Goal: Task Accomplishment & Management: Manage account settings

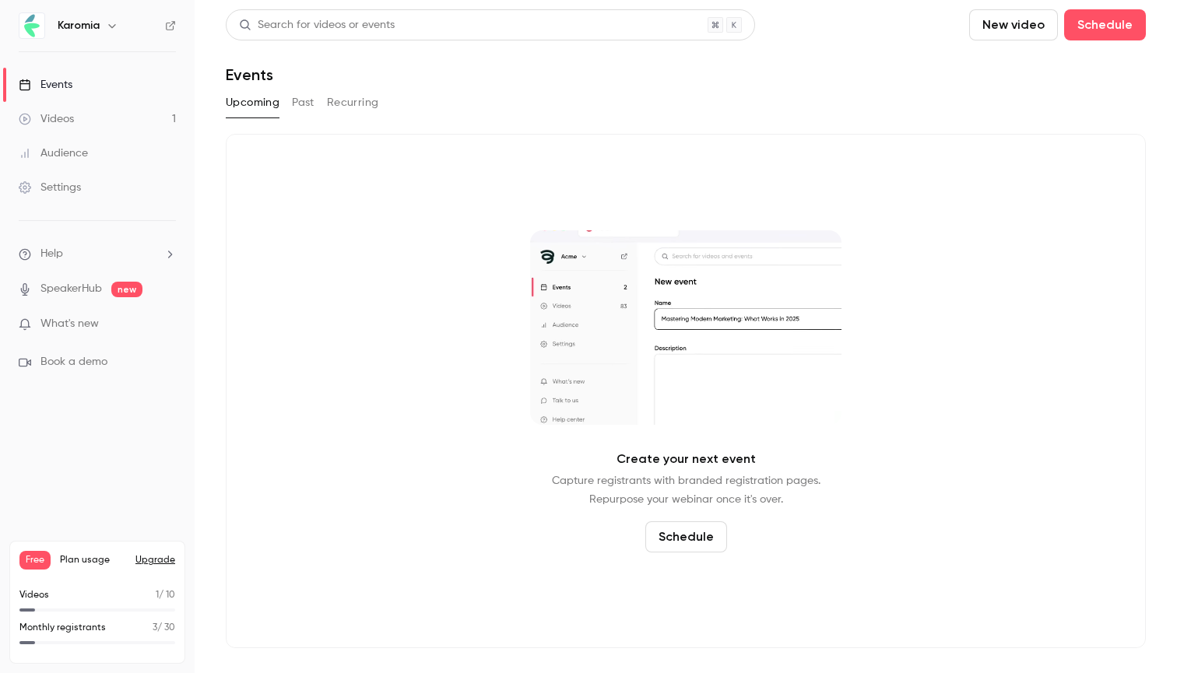
click at [310, 106] on button "Past" at bounding box center [303, 102] width 23 height 25
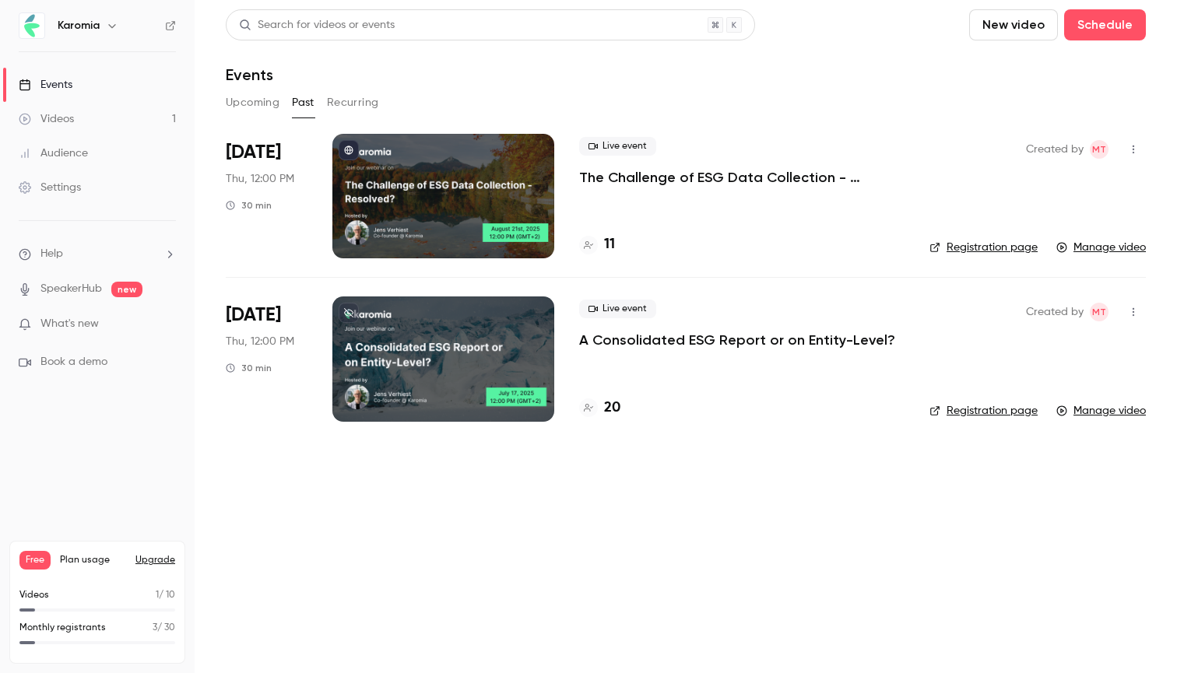
click at [439, 209] on div at bounding box center [443, 196] width 222 height 124
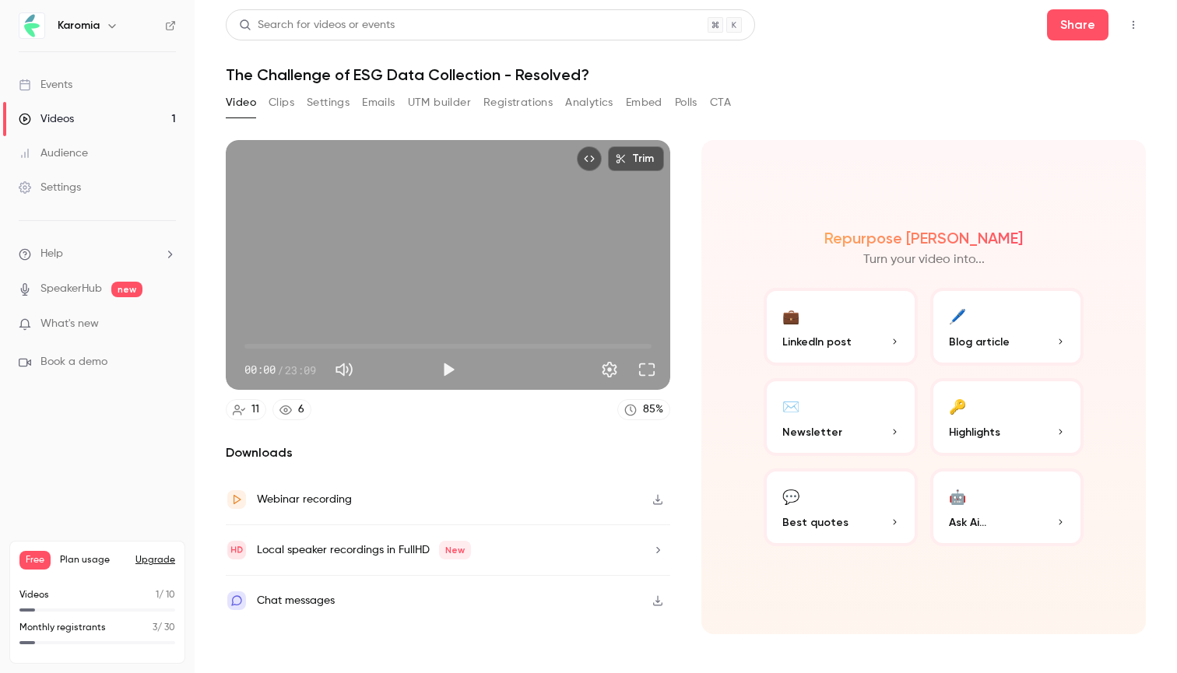
click at [334, 104] on button "Settings" at bounding box center [328, 102] width 43 height 25
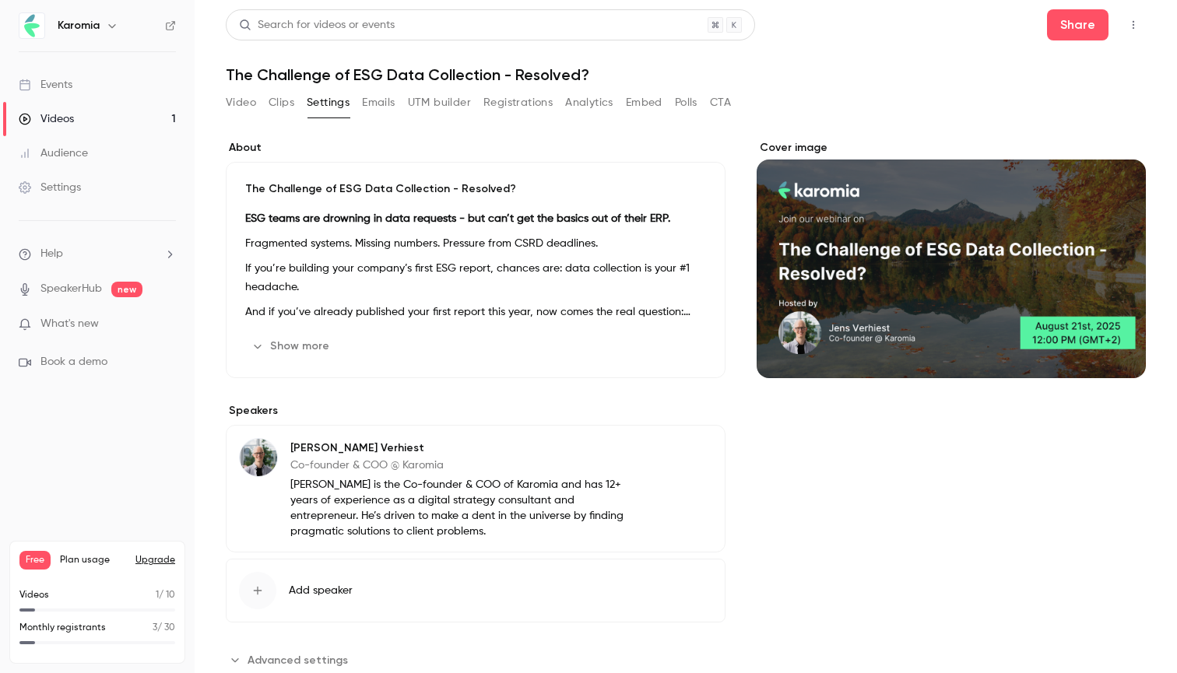
click at [377, 107] on button "Emails" at bounding box center [378, 102] width 33 height 25
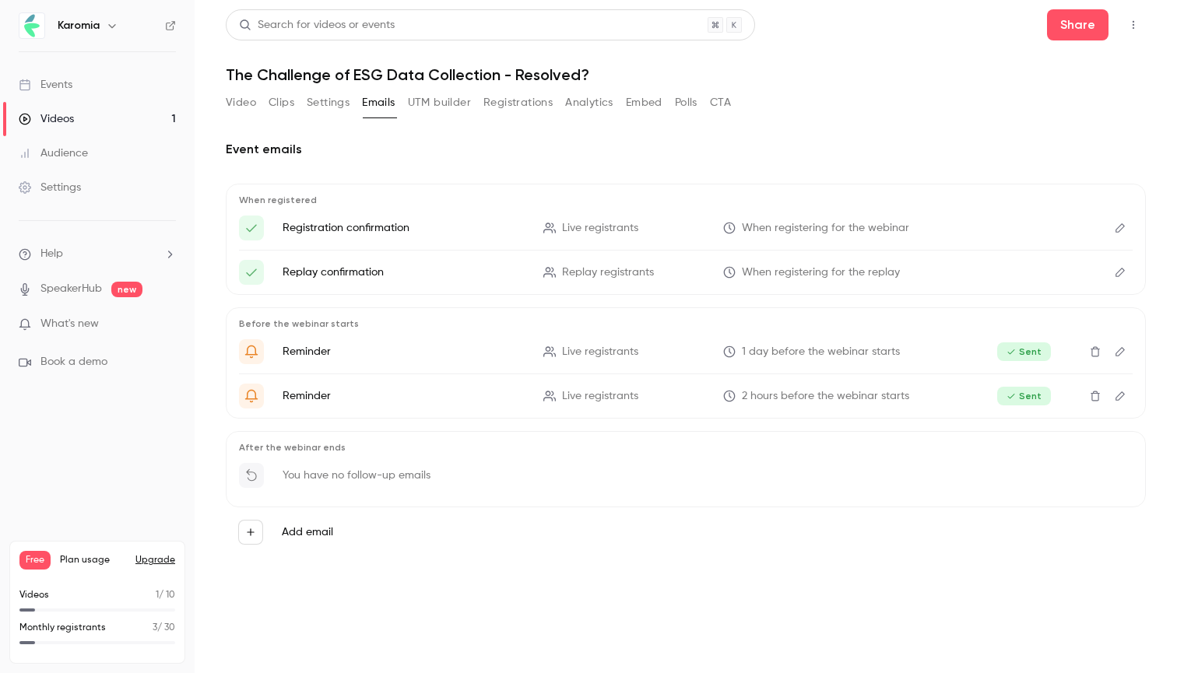
click at [431, 105] on button "UTM builder" at bounding box center [439, 102] width 63 height 25
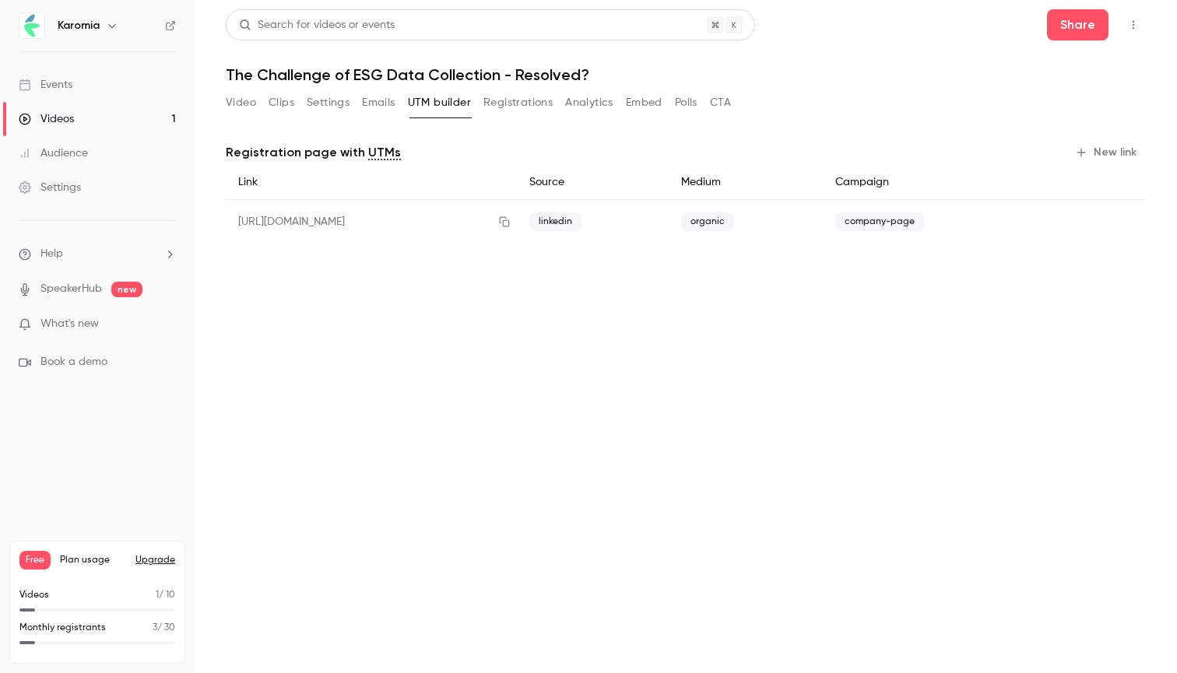
click at [495, 99] on button "Registrations" at bounding box center [517, 102] width 69 height 25
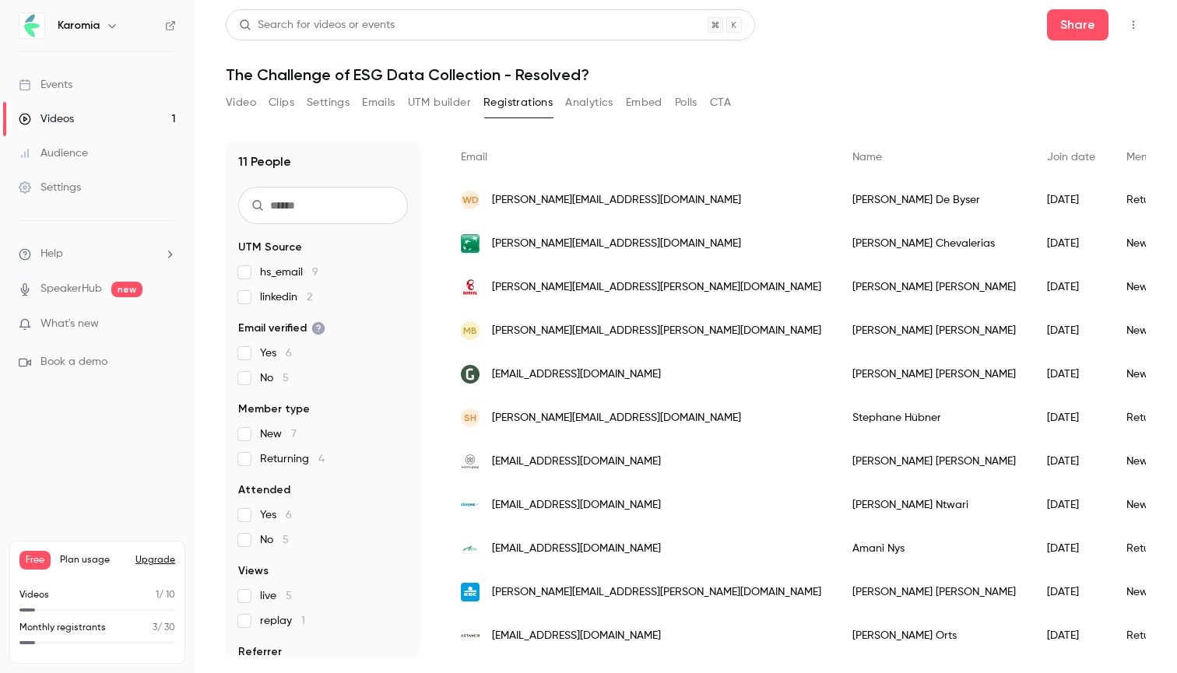
scroll to position [110, 0]
click at [582, 552] on span "[EMAIL_ADDRESS][DOMAIN_NAME]" at bounding box center [576, 549] width 169 height 16
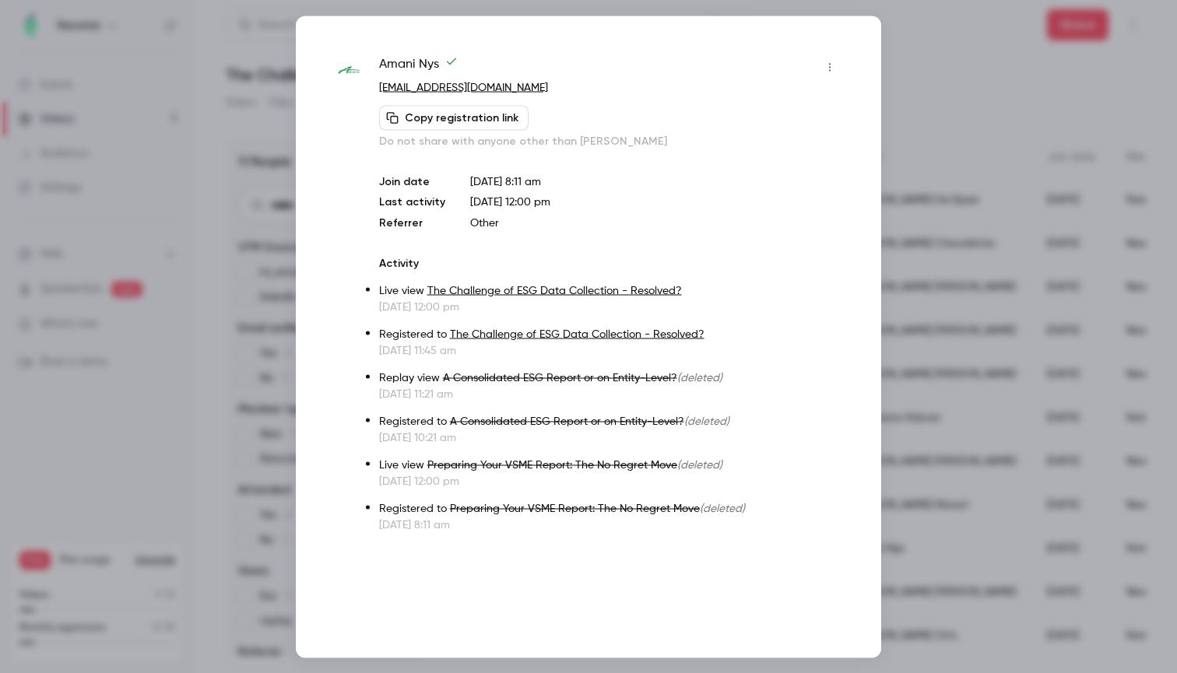
click at [945, 46] on div at bounding box center [588, 336] width 1177 height 673
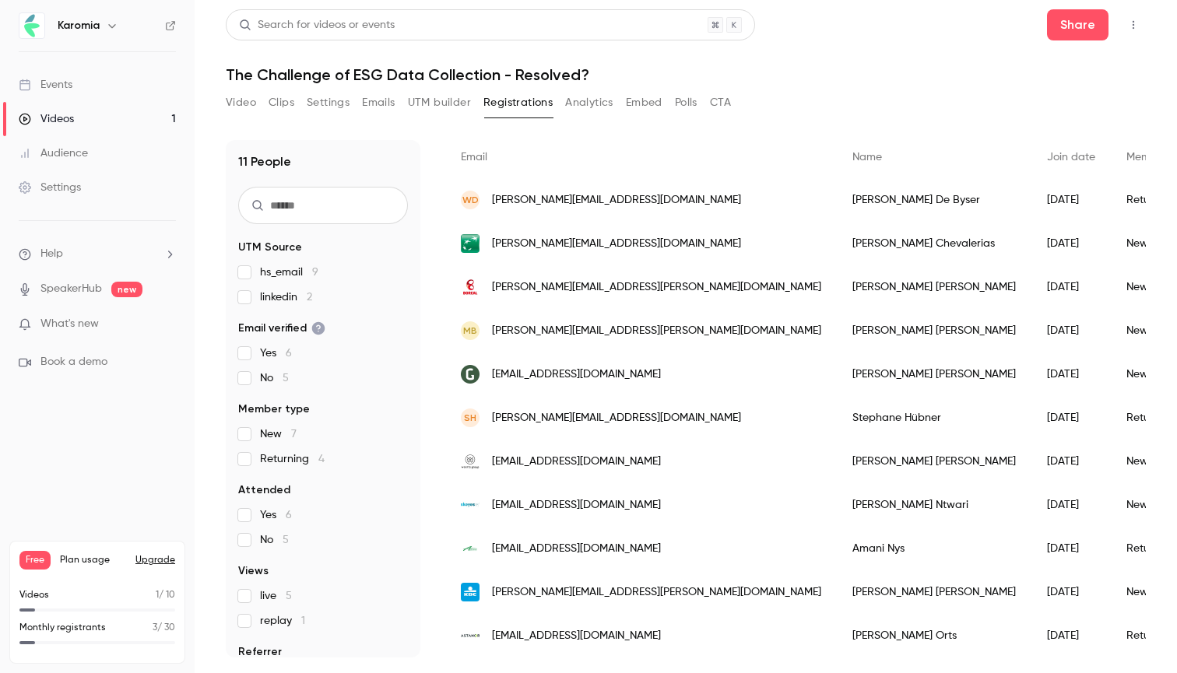
scroll to position [110, 0]
